Goal: Transaction & Acquisition: Purchase product/service

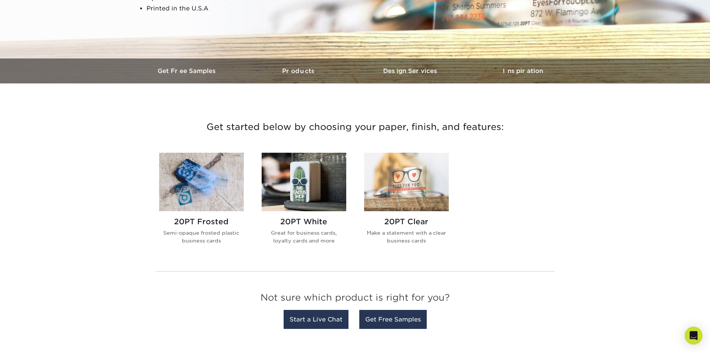
scroll to position [186, 0]
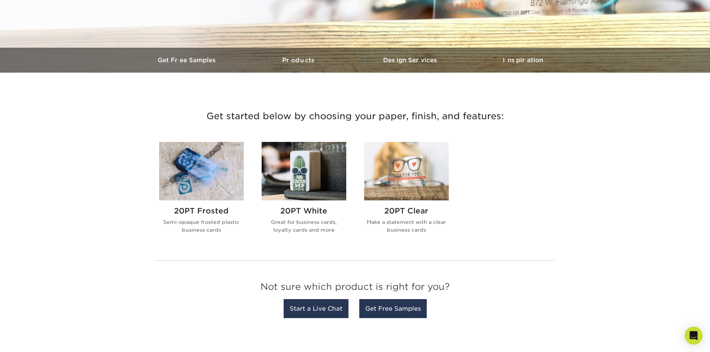
click at [299, 176] on img at bounding box center [304, 171] width 85 height 59
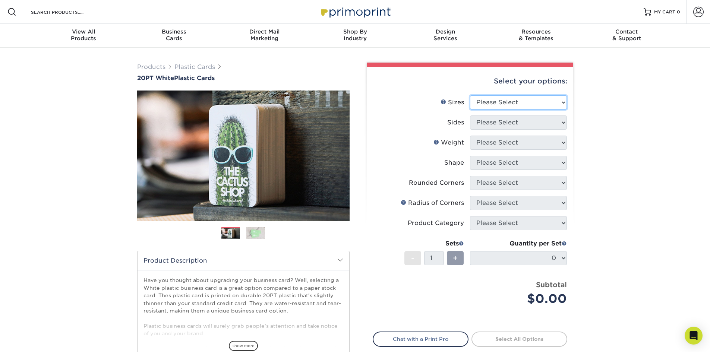
click at [526, 97] on select "Please Select 2" x 3.5" 2" x 8" 2.12" x 3.375" 2.5" x 2.5" 4.25" x 6"" at bounding box center [518, 102] width 97 height 14
select select "2.00x3.50"
click at [470, 95] on select "Please Select 2" x 3.5" 2" x 8" 2.12" x 3.375" 2.5" x 2.5" 4.25" x 6"" at bounding box center [518, 102] width 97 height 14
click at [508, 122] on select "Please Select Print Both Sides Print Front Only" at bounding box center [518, 123] width 97 height 14
select select "13abbda7-1d64-4f25-8bb2-c179b224825d"
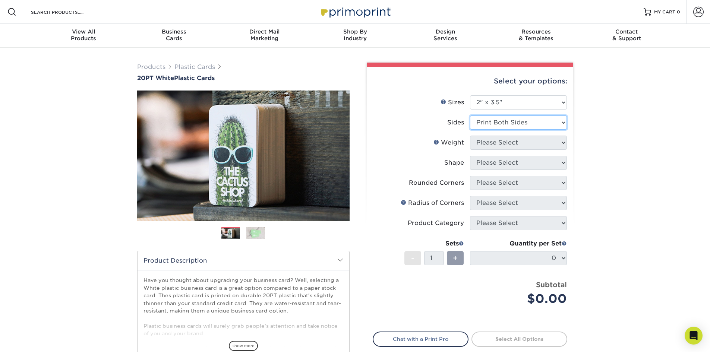
click at [470, 116] on select "Please Select Print Both Sides Print Front Only" at bounding box center [518, 123] width 97 height 14
click at [517, 144] on select "Please Select 20PT White Plastic" at bounding box center [518, 143] width 97 height 14
select select "20PT White Plastic"
click at [470, 136] on select "Please Select 20PT White Plastic" at bounding box center [518, 143] width 97 height 14
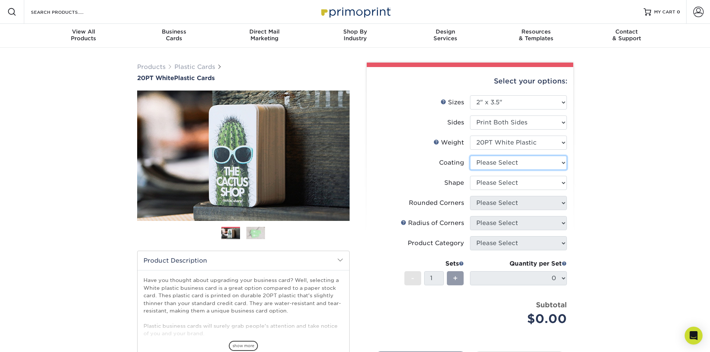
click at [518, 163] on select at bounding box center [518, 163] width 97 height 14
select select "3e7618de-abca-4bda-9f97-8b9129e913d8"
click at [470, 156] on select at bounding box center [518, 163] width 97 height 14
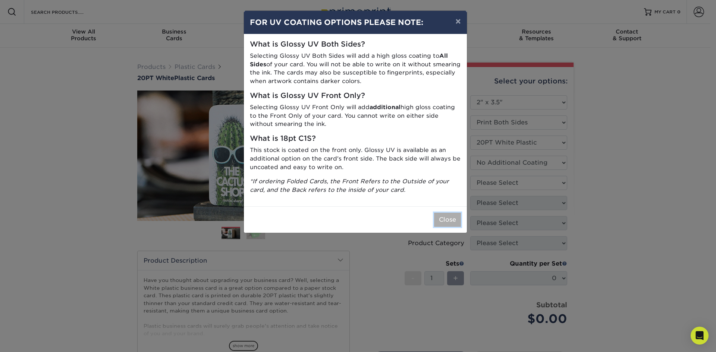
click at [450, 220] on button "Close" at bounding box center [447, 220] width 27 height 14
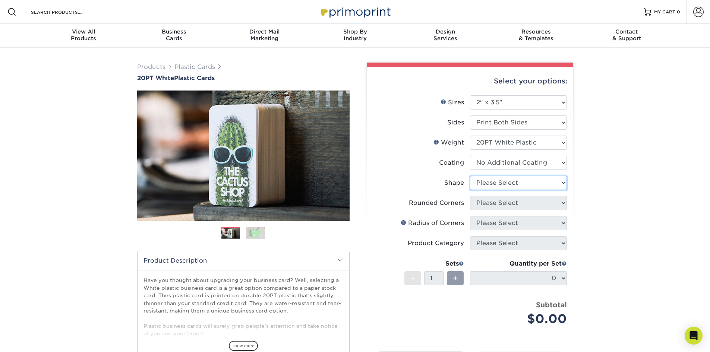
click at [540, 186] on select "Please Select Oval Standard" at bounding box center [518, 183] width 97 height 14
click at [595, 179] on div "Products Plastic Cards 20PT White Plastic Cards Previous Next and" at bounding box center [355, 247] width 710 height 398
click at [496, 179] on select "Please Select Oval Standard" at bounding box center [518, 183] width 97 height 14
select select "standard"
click at [470, 176] on select "Please Select Oval Standard" at bounding box center [518, 183] width 97 height 14
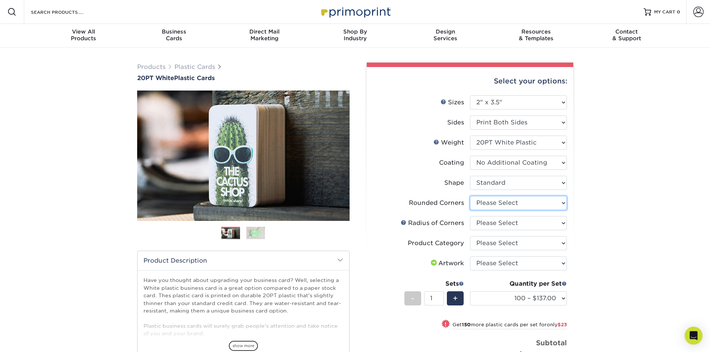
click at [494, 203] on select "Please Select Yes - Round 4 Corners" at bounding box center [518, 203] width 97 height 14
select select "7672df9e-0e0a-464d-8e1f-920c575e4da3"
click at [470, 196] on select "Please Select Yes - Round 4 Corners" at bounding box center [518, 203] width 97 height 14
click at [493, 224] on select "Please Select Rounded 1/8" Rounded 1/4"" at bounding box center [518, 223] width 97 height 14
select select "479fbfe7-6a0c-4895-8c9a-81739b7486c9"
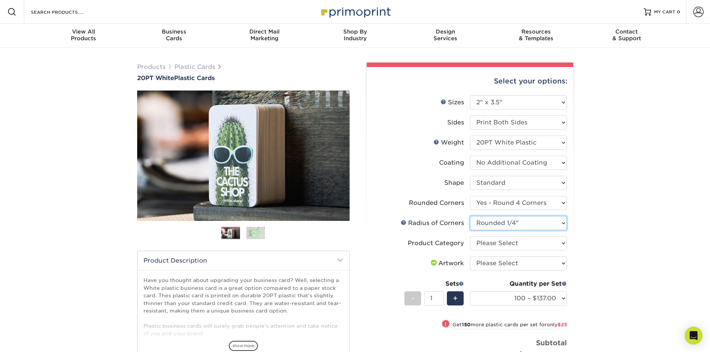
click at [470, 216] on select "Please Select Rounded 1/8" Rounded 1/4"" at bounding box center [518, 223] width 97 height 14
click at [495, 243] on select "Please Select Business Cards" at bounding box center [518, 243] width 97 height 14
select select "3b5148f1-0588-4f88-a218-97bcfdce65c1"
click at [470, 236] on select "Please Select Business Cards" at bounding box center [518, 243] width 97 height 14
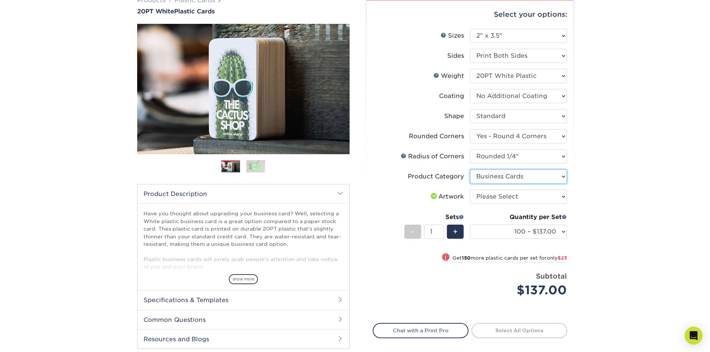
scroll to position [75, 0]
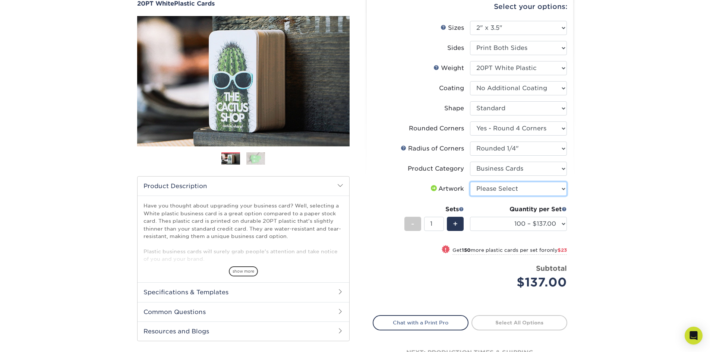
click at [535, 186] on select "Please Select I will upload files I need a design - $100" at bounding box center [518, 189] width 97 height 14
select select "upload"
click at [470, 182] on select "Please Select I will upload files I need a design - $100" at bounding box center [518, 189] width 97 height 14
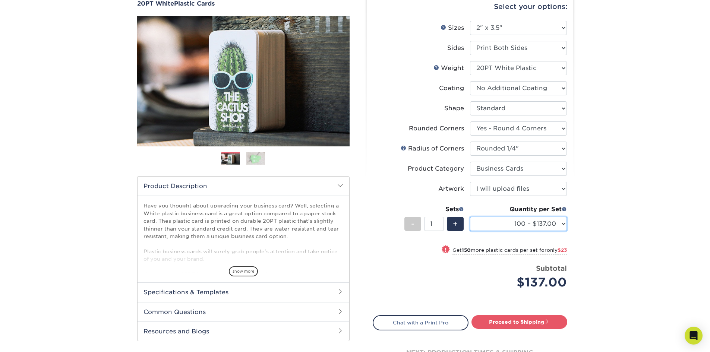
click at [539, 227] on select "100 – $137.00 250 – $160.00 500 – $195.00 1000 – $226.00 2500 – $540.00 5000 – …" at bounding box center [518, 224] width 97 height 14
click at [470, 217] on select "100 – $137.00 250 – $160.00 500 – $195.00 1000 – $226.00 2500 – $540.00 5000 – …" at bounding box center [518, 224] width 97 height 14
click at [550, 323] on span at bounding box center [546, 321] width 5 height 5
type input "Set 1"
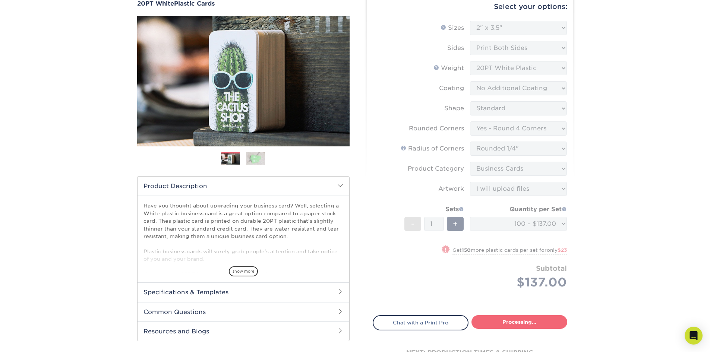
select select "f2b620cf-20ce-43f8-8f8b-9fe4bf232692"
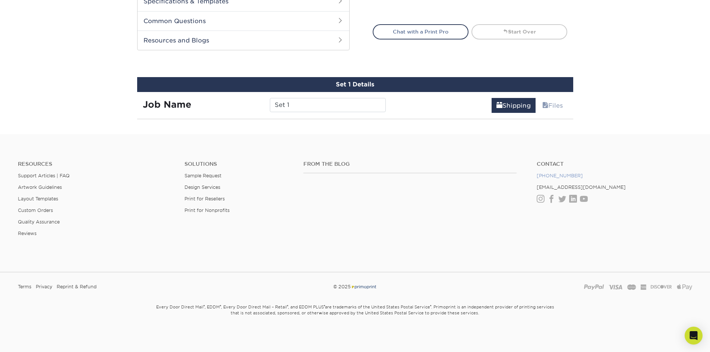
scroll to position [410, 0]
